Goal: Information Seeking & Learning: Learn about a topic

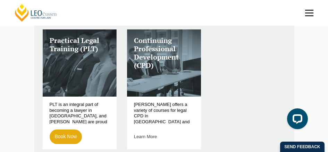
scroll to position [212, 0]
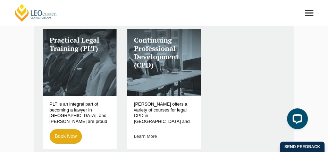
click at [165, 113] on p "Leo Cussen offers a variety of courses for legal CPD in Melbourne and online, a…" at bounding box center [164, 113] width 60 height 22
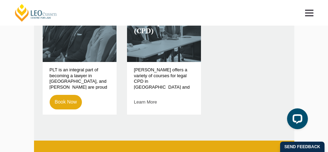
scroll to position [246, 0]
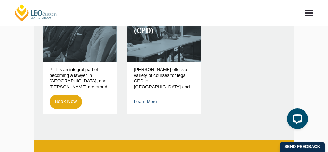
click at [143, 100] on link "Learn More" at bounding box center [145, 101] width 23 height 5
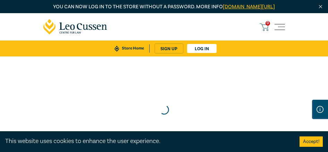
click at [273, 35] on div "0 $ NaN Store Home About us Program sign up Log in 0" at bounding box center [164, 34] width 250 height 43
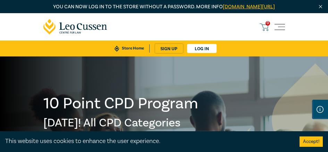
click at [281, 32] on span "Toggle navigation" at bounding box center [279, 27] width 10 height 10
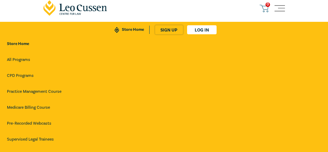
scroll to position [19, 0]
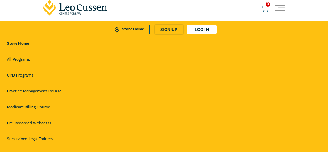
click at [37, 98] on link "Practice Management Course" at bounding box center [164, 91] width 314 height 12
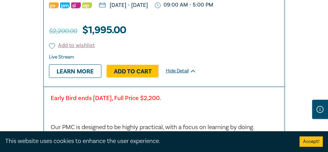
scroll to position [829, 0]
